Goal: Task Accomplishment & Management: Complete application form

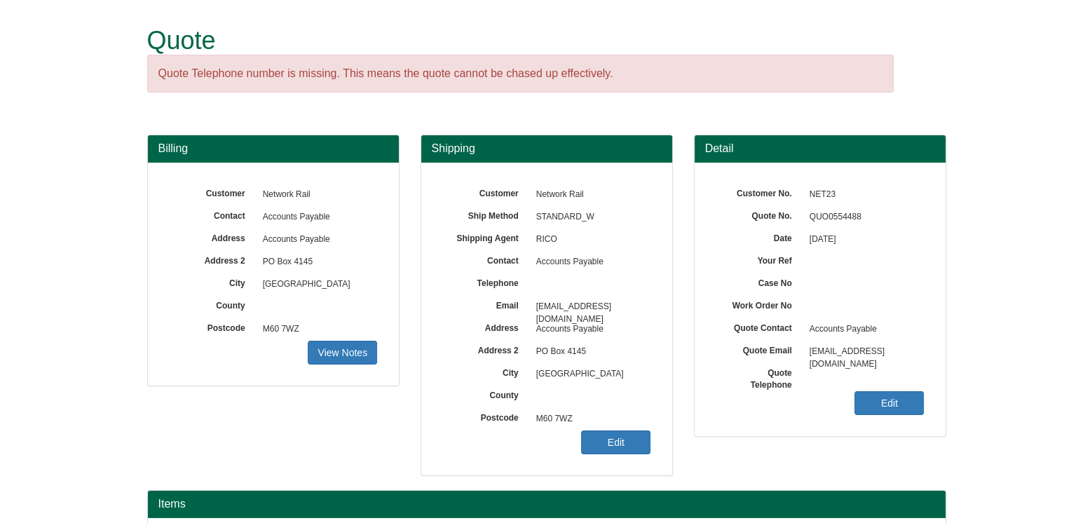
scroll to position [70, 0]
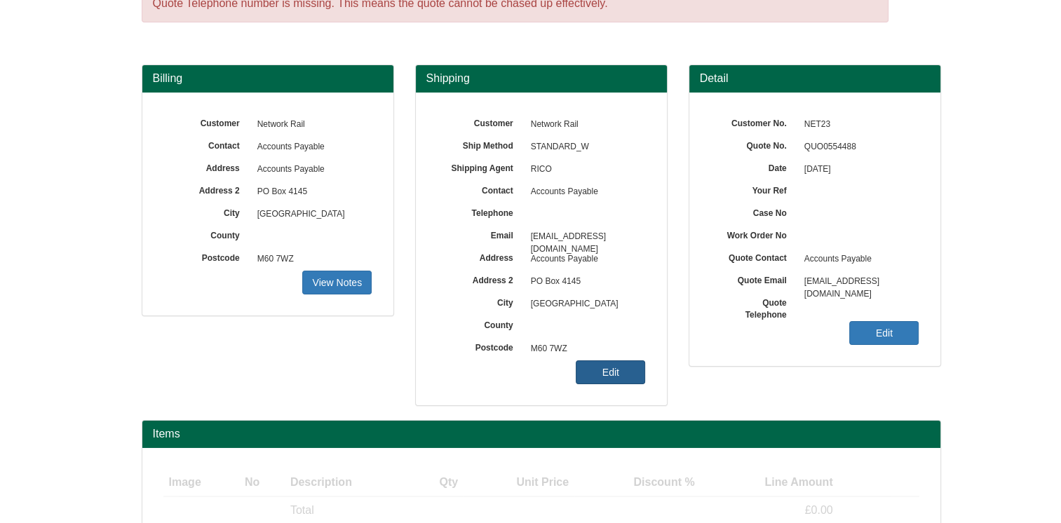
click at [611, 367] on link "Edit" at bounding box center [610, 372] width 69 height 24
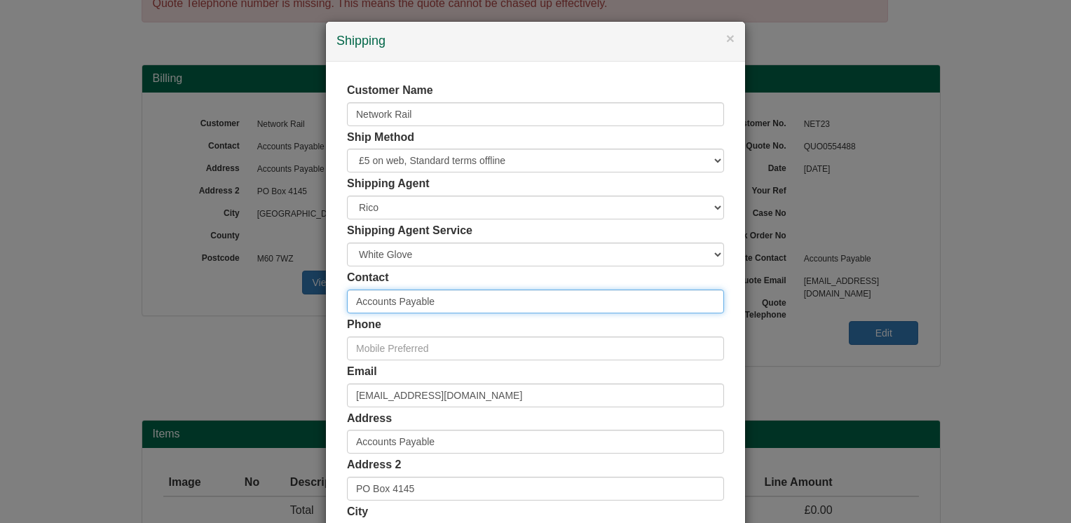
drag, startPoint x: 426, startPoint y: 296, endPoint x: 313, endPoint y: 297, distance: 113.6
click at [313, 297] on div "× Shipping Customer Name Network Rail Ship Method Free of Charge £5 Flat Rate £…" at bounding box center [535, 261] width 1071 height 523
type input "[PERSON_NAME]"
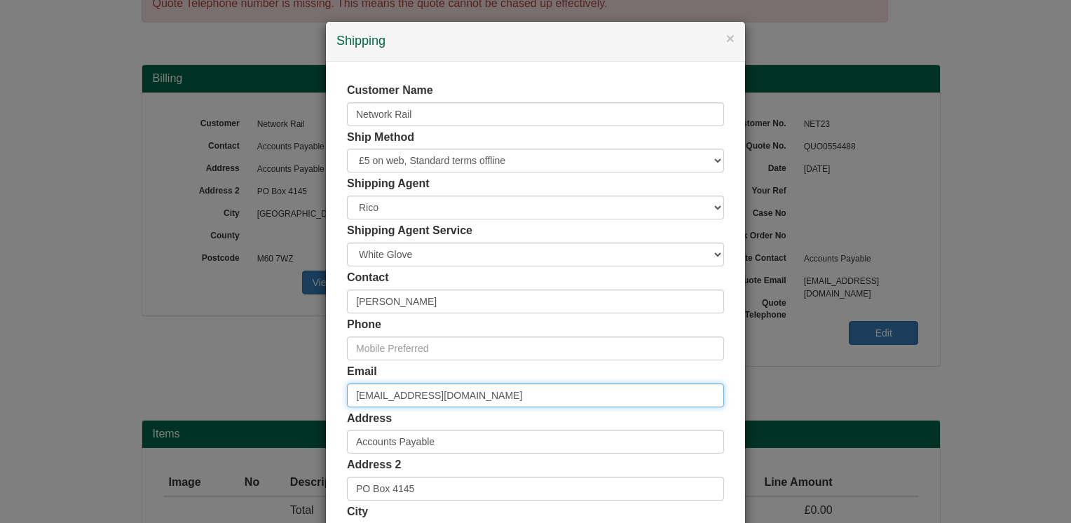
drag, startPoint x: 521, startPoint y: 397, endPoint x: 295, endPoint y: 393, distance: 225.8
click at [295, 393] on div "× Shipping Customer Name Network Rail Ship Method Free of Charge £5 Flat Rate £…" at bounding box center [535, 261] width 1071 height 523
paste input "[PERSON_NAME][EMAIL_ADDRESS][PERSON_NAME][DOMAIN_NAME]"
type input "[PERSON_NAME][EMAIL_ADDRESS][PERSON_NAME][DOMAIN_NAME]"
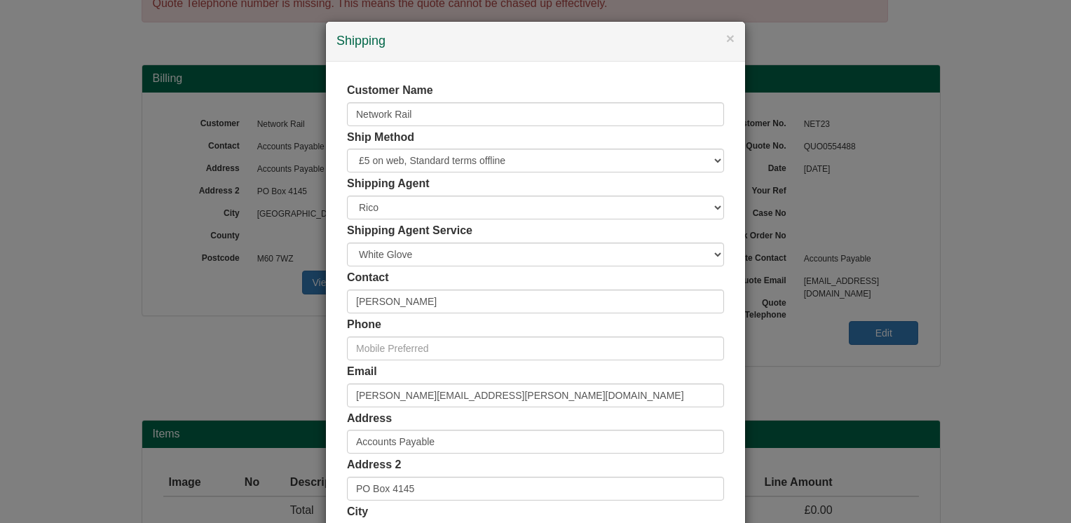
click at [329, 306] on div "Customer Name Network Rail Ship Method Free of Charge £5 Flat Rate £7.50 Flat R…" at bounding box center [535, 386] width 419 height 648
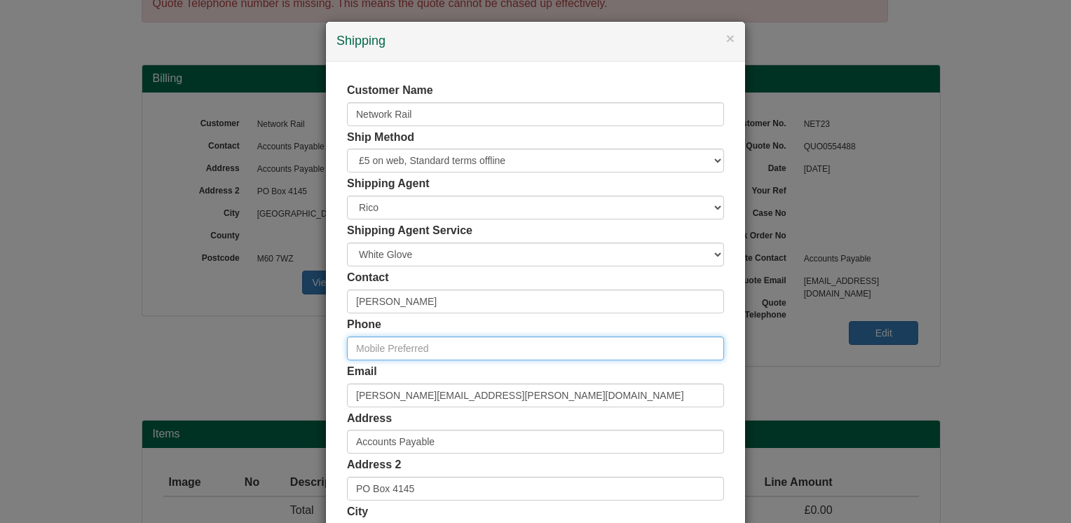
click at [449, 344] on input "text" at bounding box center [535, 349] width 377 height 24
click at [362, 349] on input "text" at bounding box center [535, 349] width 377 height 24
paste input "07920277368"
type input "07920277368"
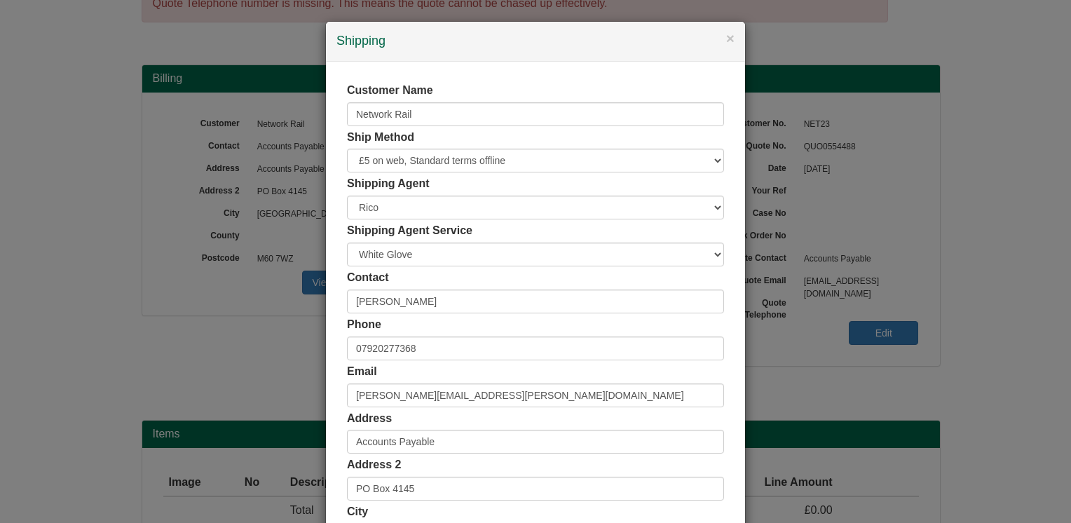
click at [330, 295] on div "Customer Name Network Rail Ship Method Free of Charge £5 Flat Rate £7.50 Flat R…" at bounding box center [535, 386] width 419 height 648
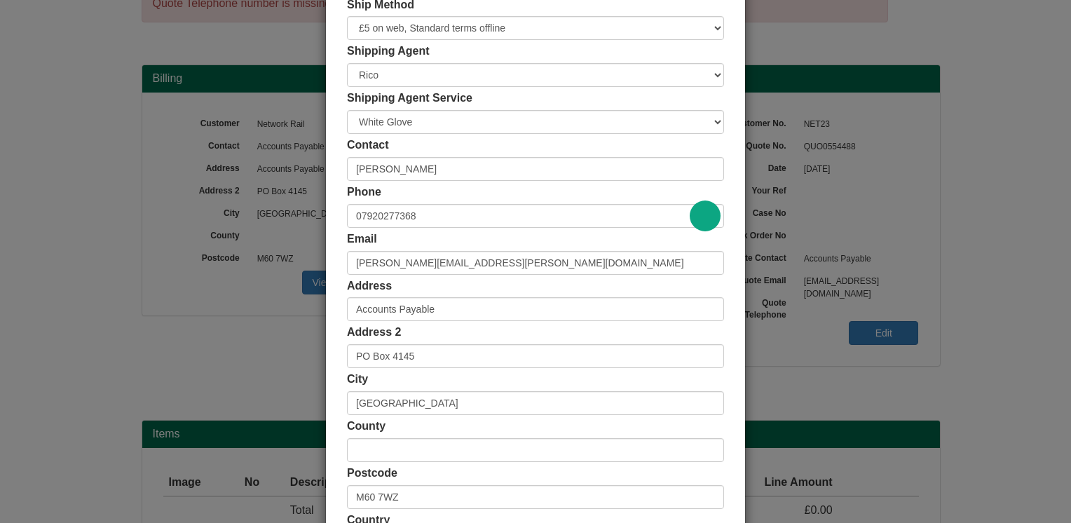
scroll to position [140, 0]
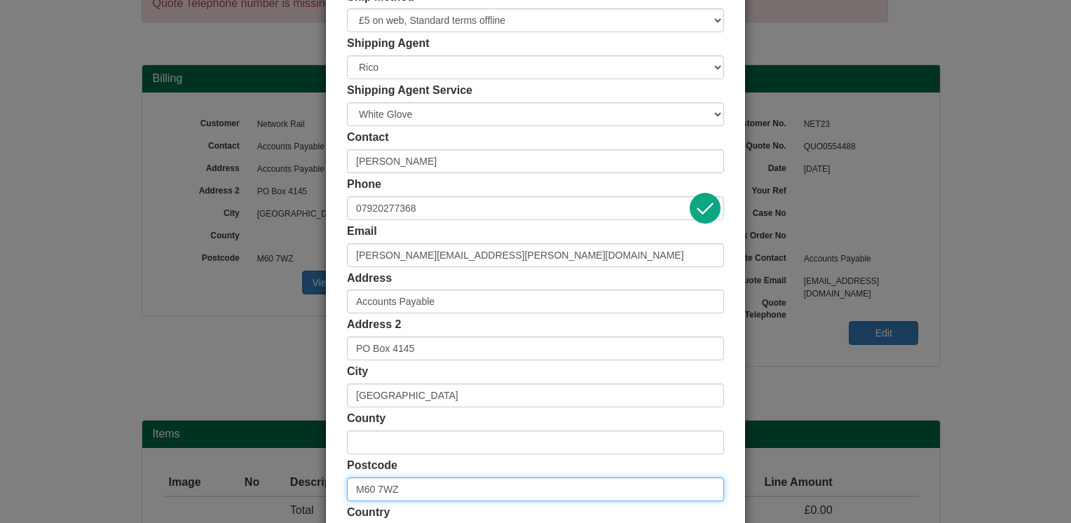
drag, startPoint x: 412, startPoint y: 492, endPoint x: 327, endPoint y: 500, distance: 85.9
click at [327, 500] on div "Customer Name Network Rail Ship Method Free of Charge £5 Flat Rate £7.50 Flat R…" at bounding box center [535, 245] width 419 height 648
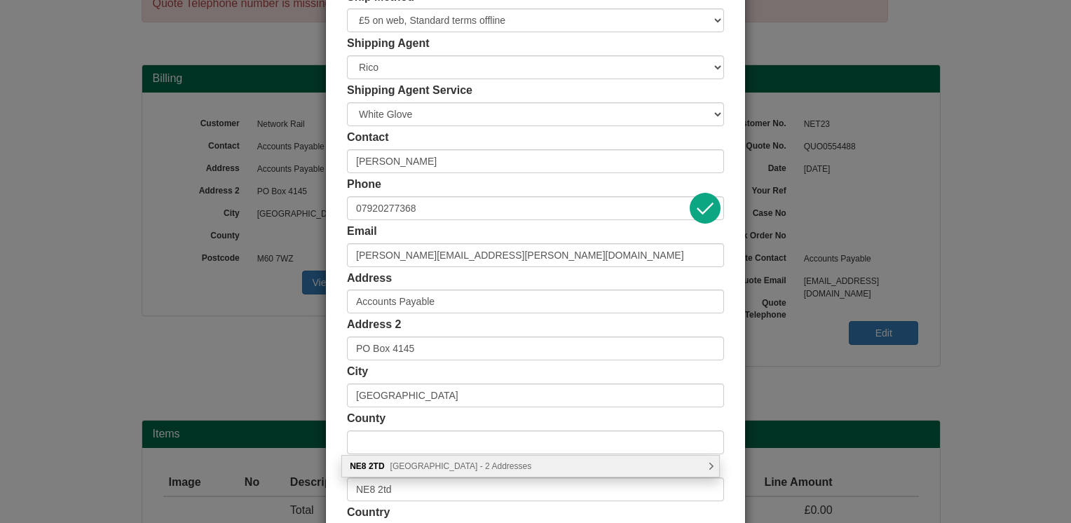
click at [714, 468] on div "NE8 [GEOGRAPHIC_DATA] - 2 Addresses" at bounding box center [530, 466] width 377 height 21
type input "NE8 2TD"
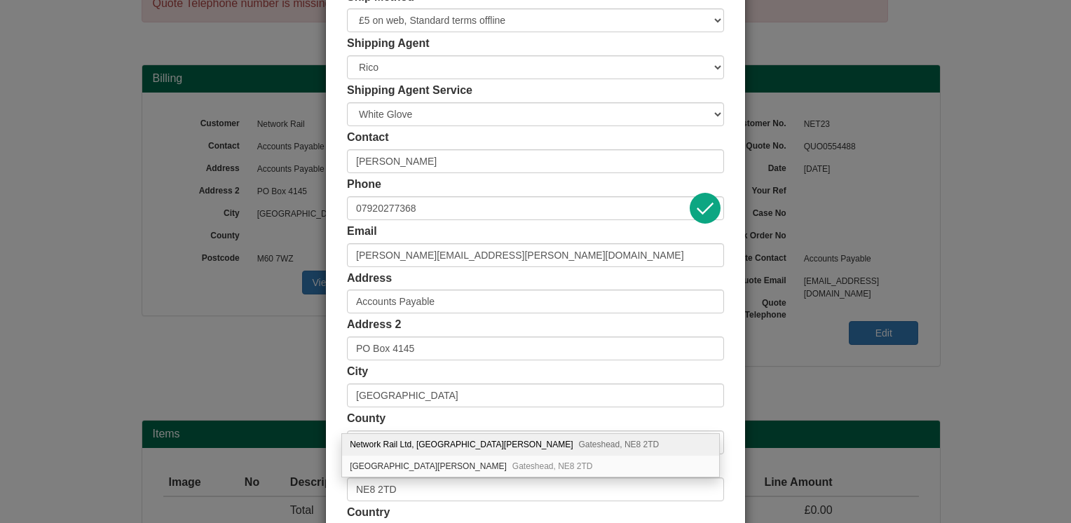
click at [447, 445] on div "Network Rail Ltd, [STREET_ADDRESS][PERSON_NAME]" at bounding box center [530, 445] width 377 height 22
type input "Network Rail Ltd"
type input "[GEOGRAPHIC_DATA][PERSON_NAME]"
type input "Gateshead"
type input "Tyne and Wear"
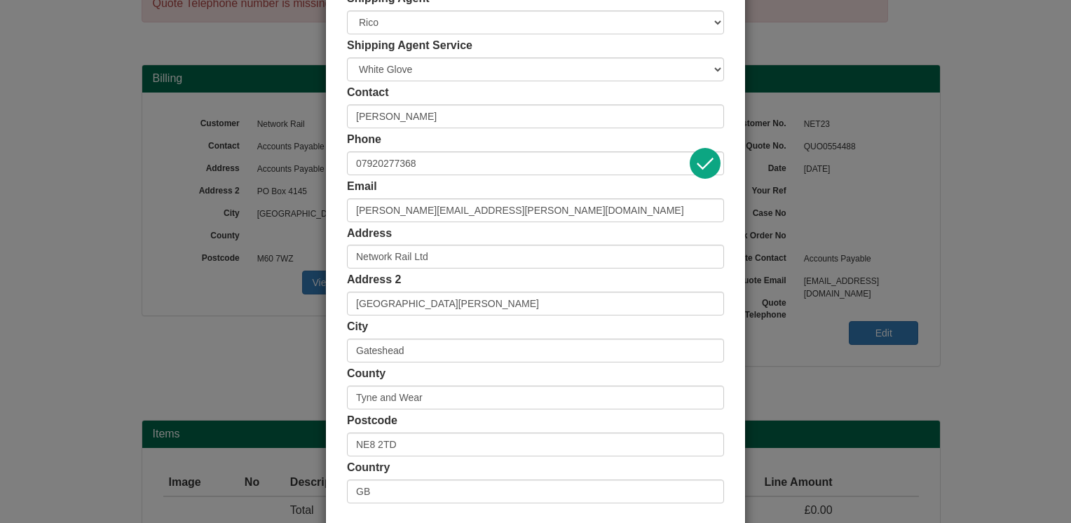
scroll to position [210, 0]
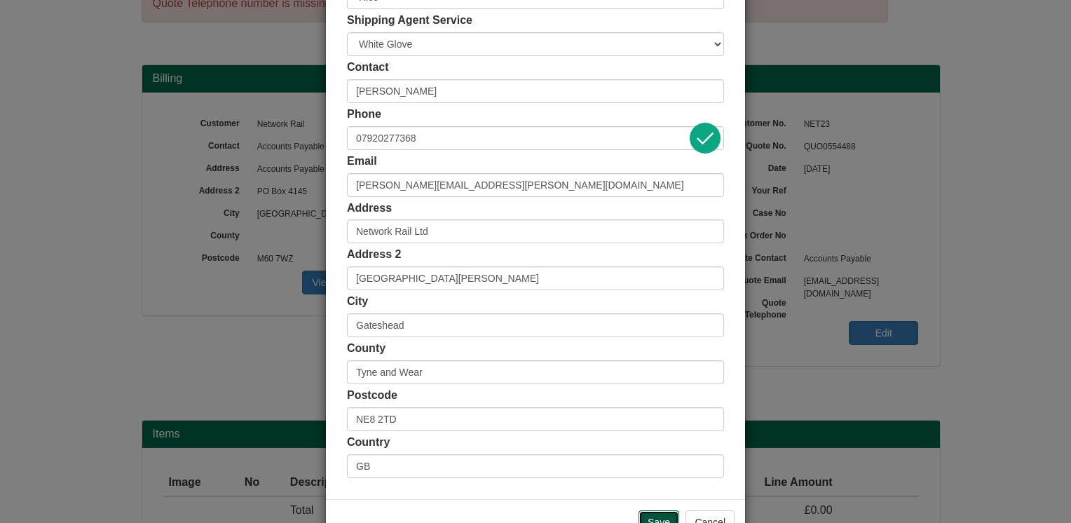
click at [653, 512] on input "Save" at bounding box center [659, 522] width 41 height 24
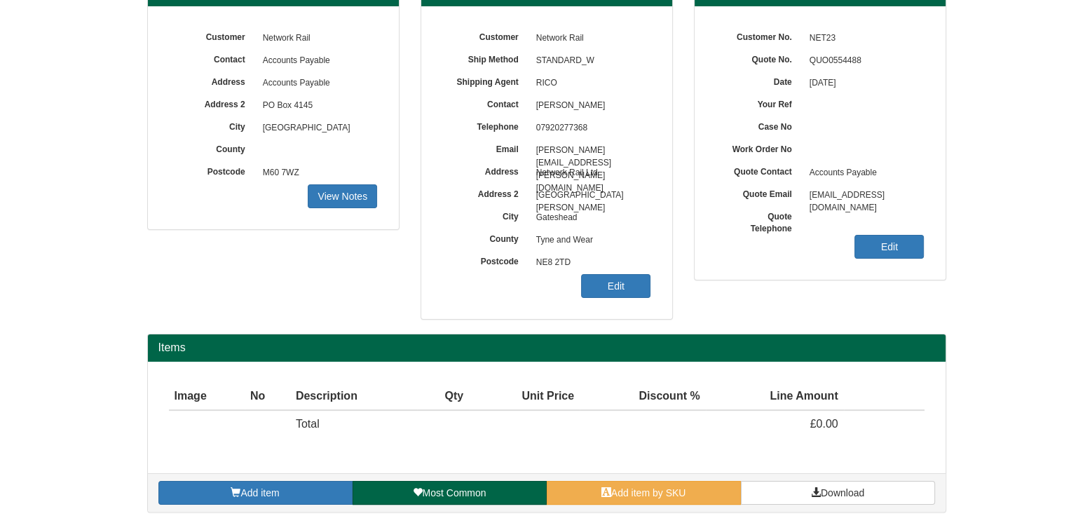
scroll to position [157, 0]
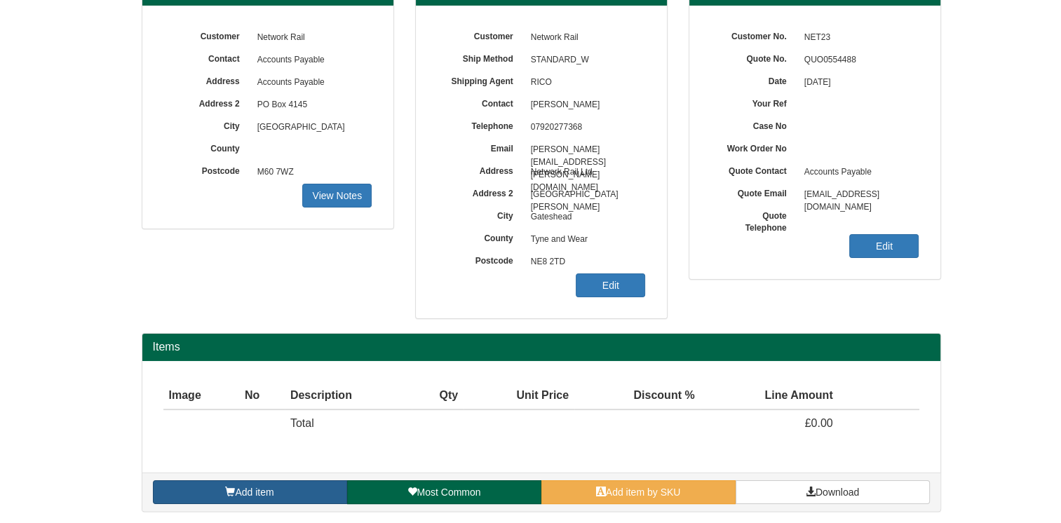
click at [316, 493] on link "Add item" at bounding box center [250, 492] width 194 height 24
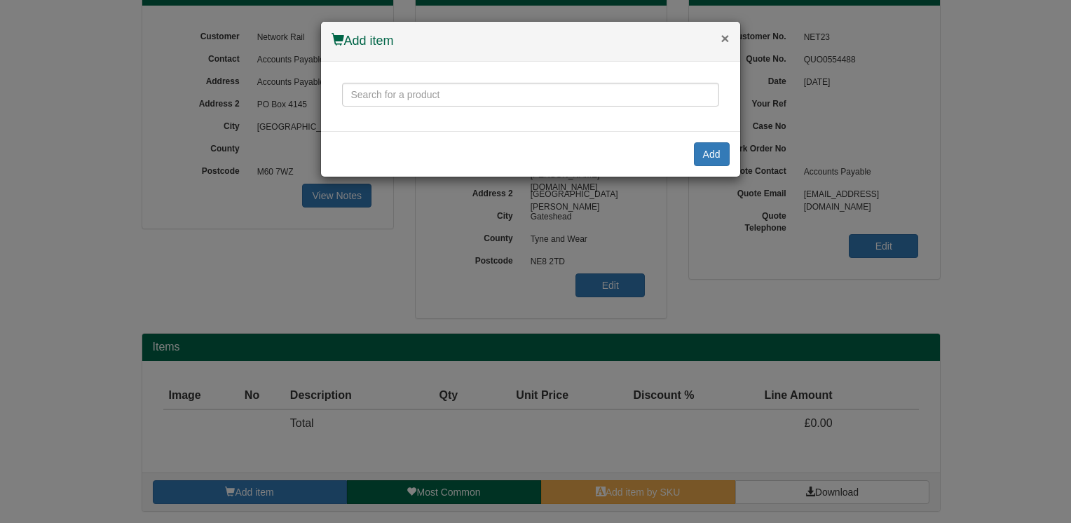
click at [728, 39] on button "×" at bounding box center [725, 38] width 8 height 15
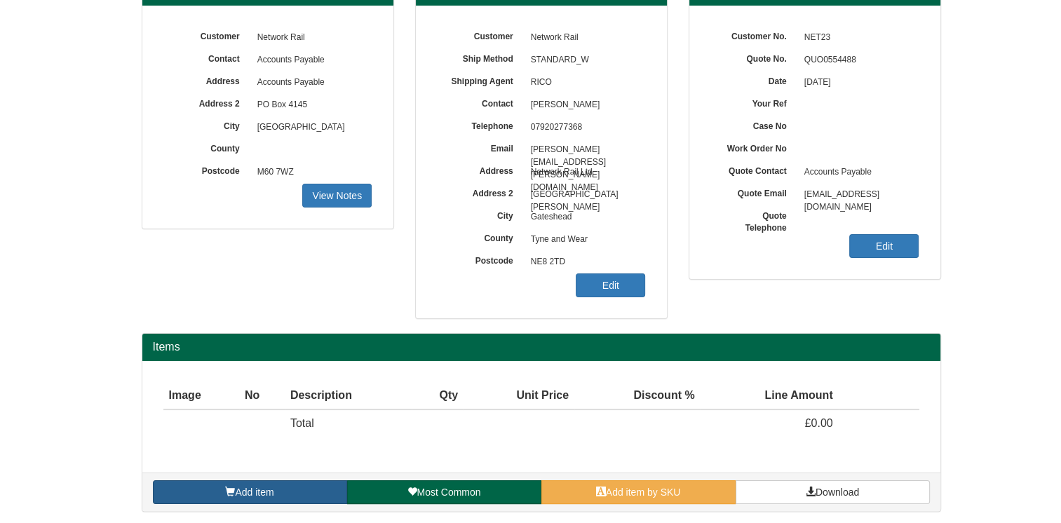
click at [289, 492] on link "Add item" at bounding box center [250, 492] width 194 height 24
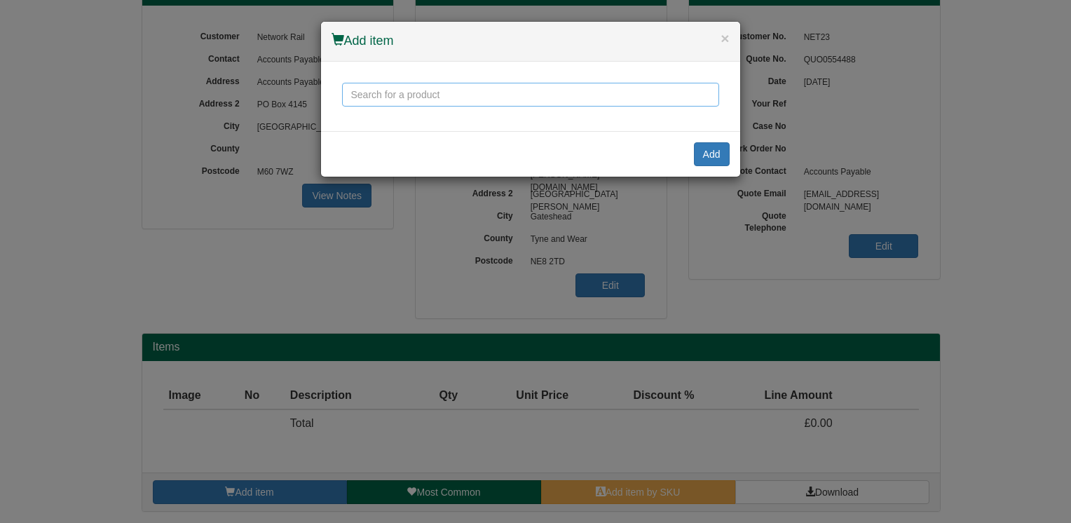
click at [442, 88] on input "text" at bounding box center [530, 95] width 377 height 24
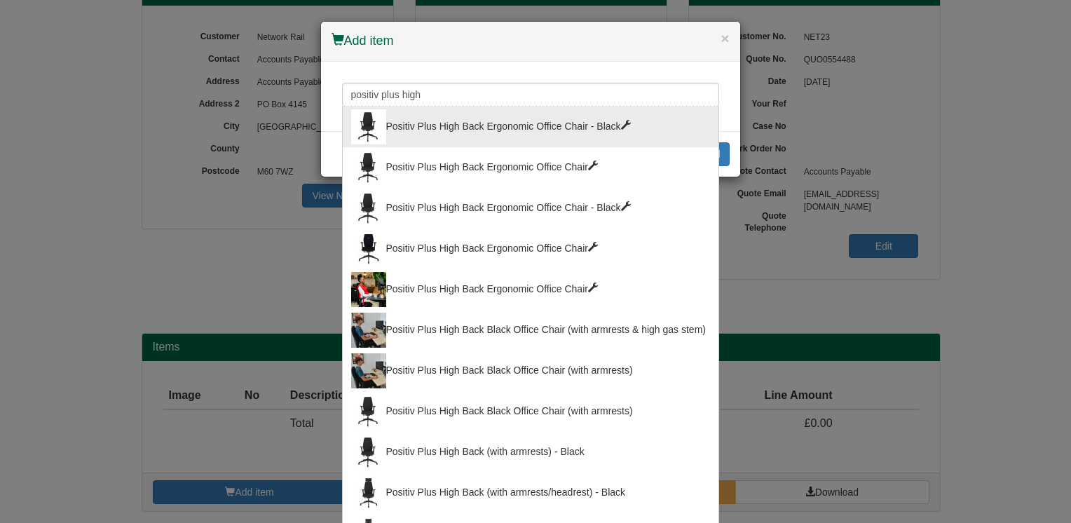
click at [561, 125] on div "Positiv Plus High Back Ergonomic Office Chair - Black" at bounding box center [530, 126] width 359 height 35
type input "Positiv Plus High Back Ergonomic Office Chair - Black"
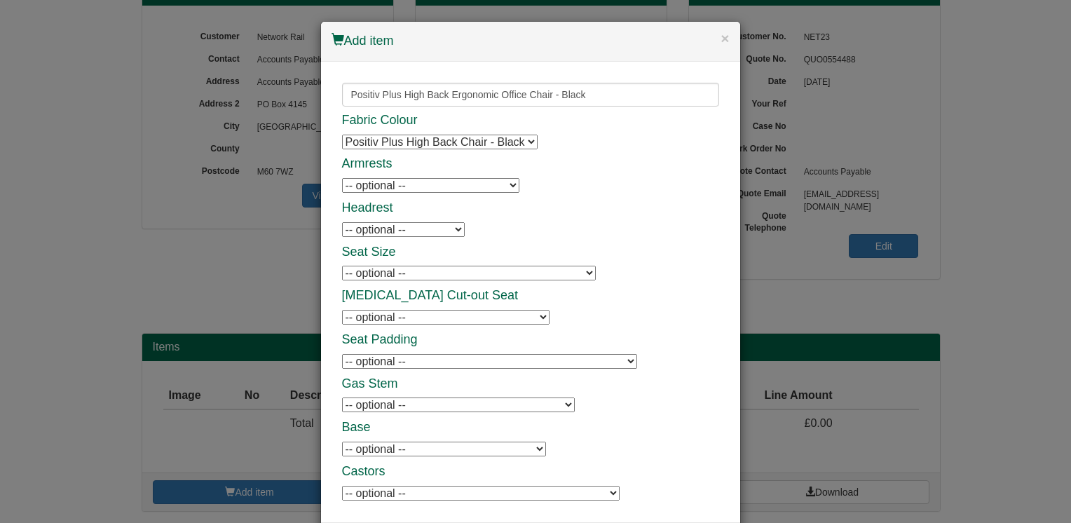
click at [498, 186] on select "-- optional -- Positiv Plus Adjustable Armrests Positiv Plus Adjustable Armrests" at bounding box center [430, 185] width 177 height 15
select select "9787701"
click at [342, 178] on select "-- optional -- Positiv Plus Adjustable Armrests Positiv Plus Adjustable Armrests" at bounding box center [430, 185] width 177 height 15
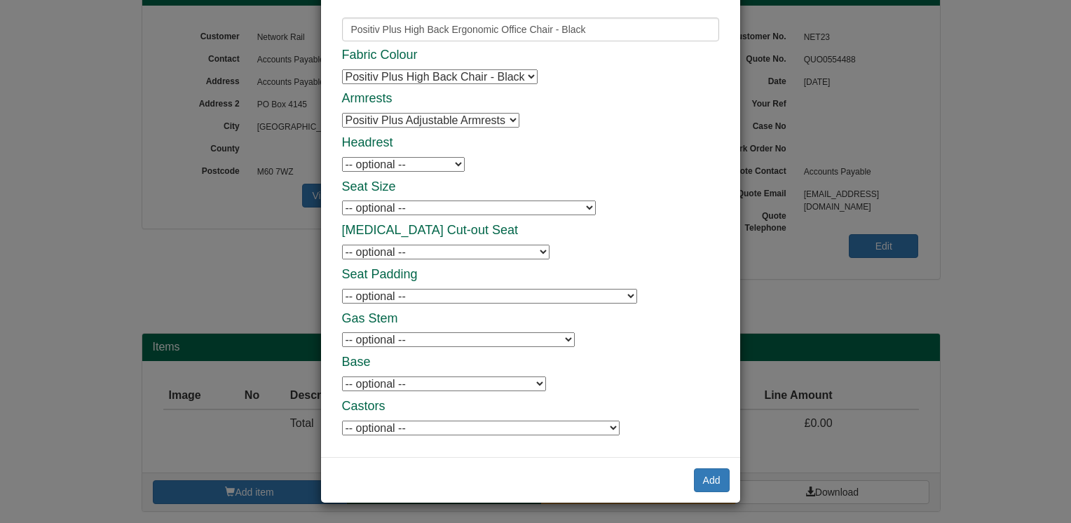
click at [712, 494] on div "Add" at bounding box center [530, 480] width 419 height 46
click at [714, 487] on button "Add" at bounding box center [712, 480] width 36 height 24
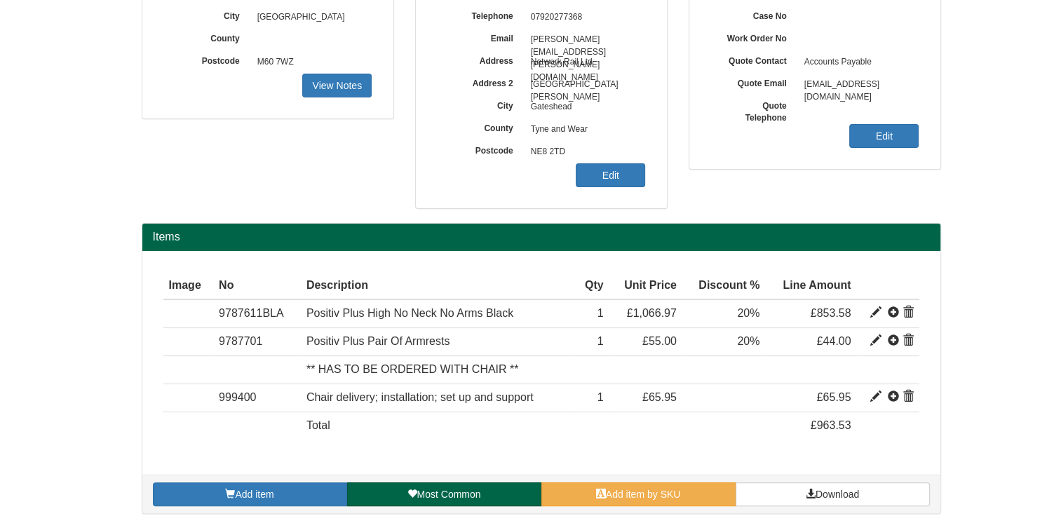
scroll to position [269, 0]
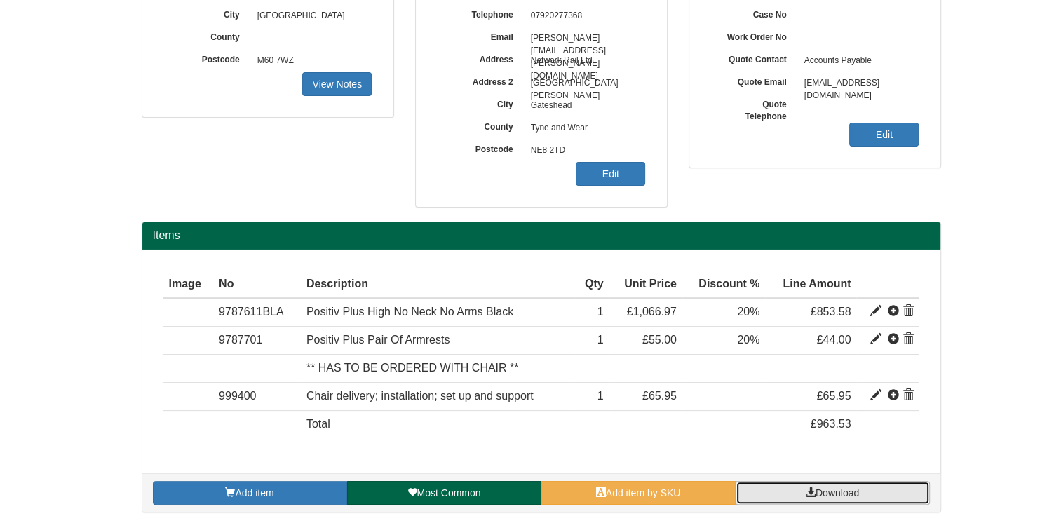
click at [888, 492] on link "Download" at bounding box center [833, 493] width 194 height 24
